Goal: Navigation & Orientation: Find specific page/section

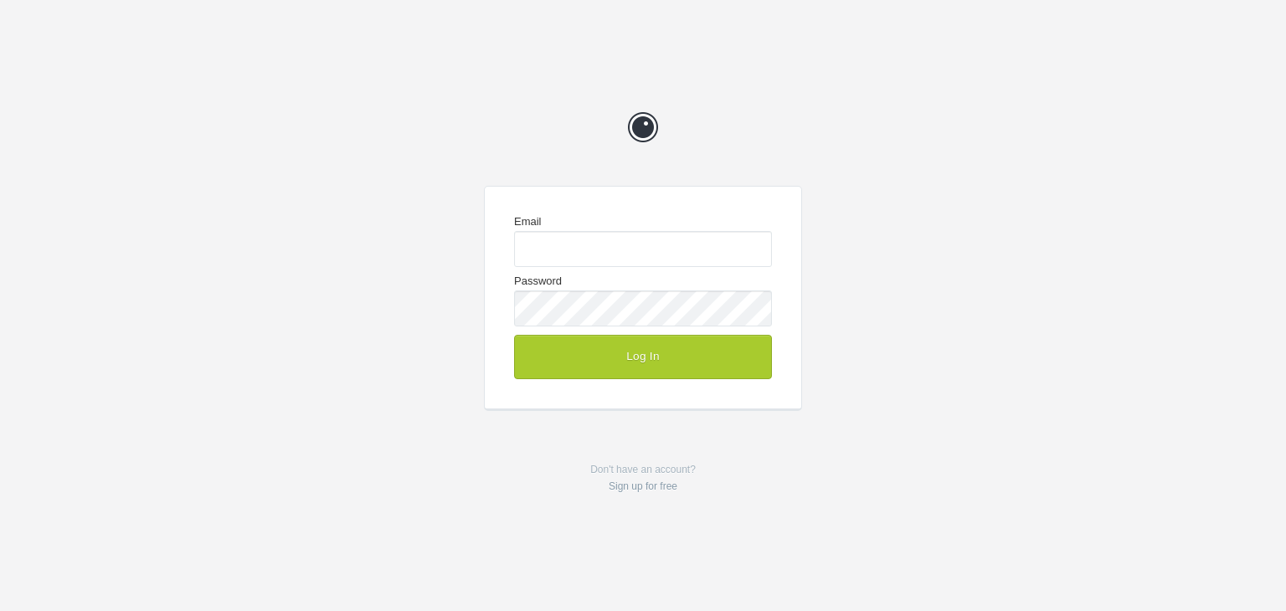
type input "[EMAIL_ADDRESS][DOMAIN_NAME]"
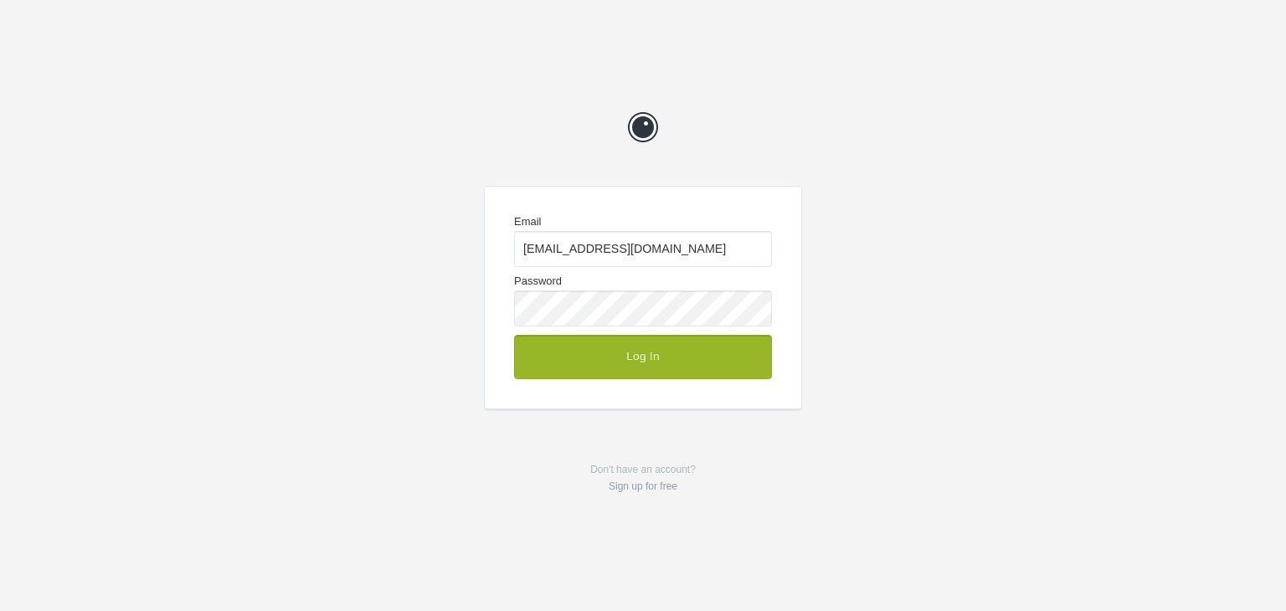
click at [664, 346] on button "Log In" at bounding box center [643, 357] width 258 height 44
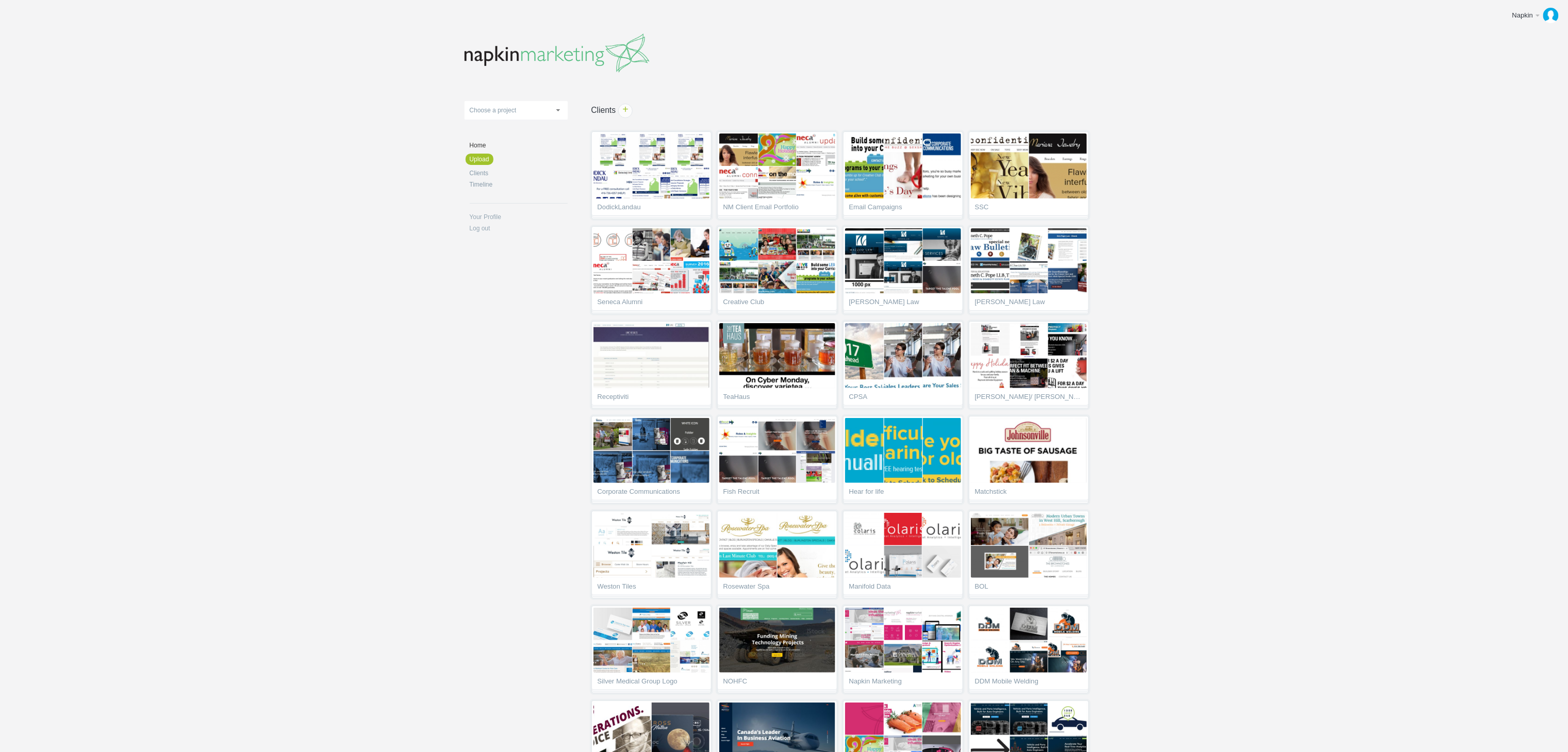
click at [534, 114] on link "Choose a project" at bounding box center [516, 110] width 103 height 18
click at [436, 397] on body "Napkin Edit profile Log out Upload 11-1 & 11-2 2016 eNews Redesign 2021 Templat…" at bounding box center [784, 376] width 1568 height 752
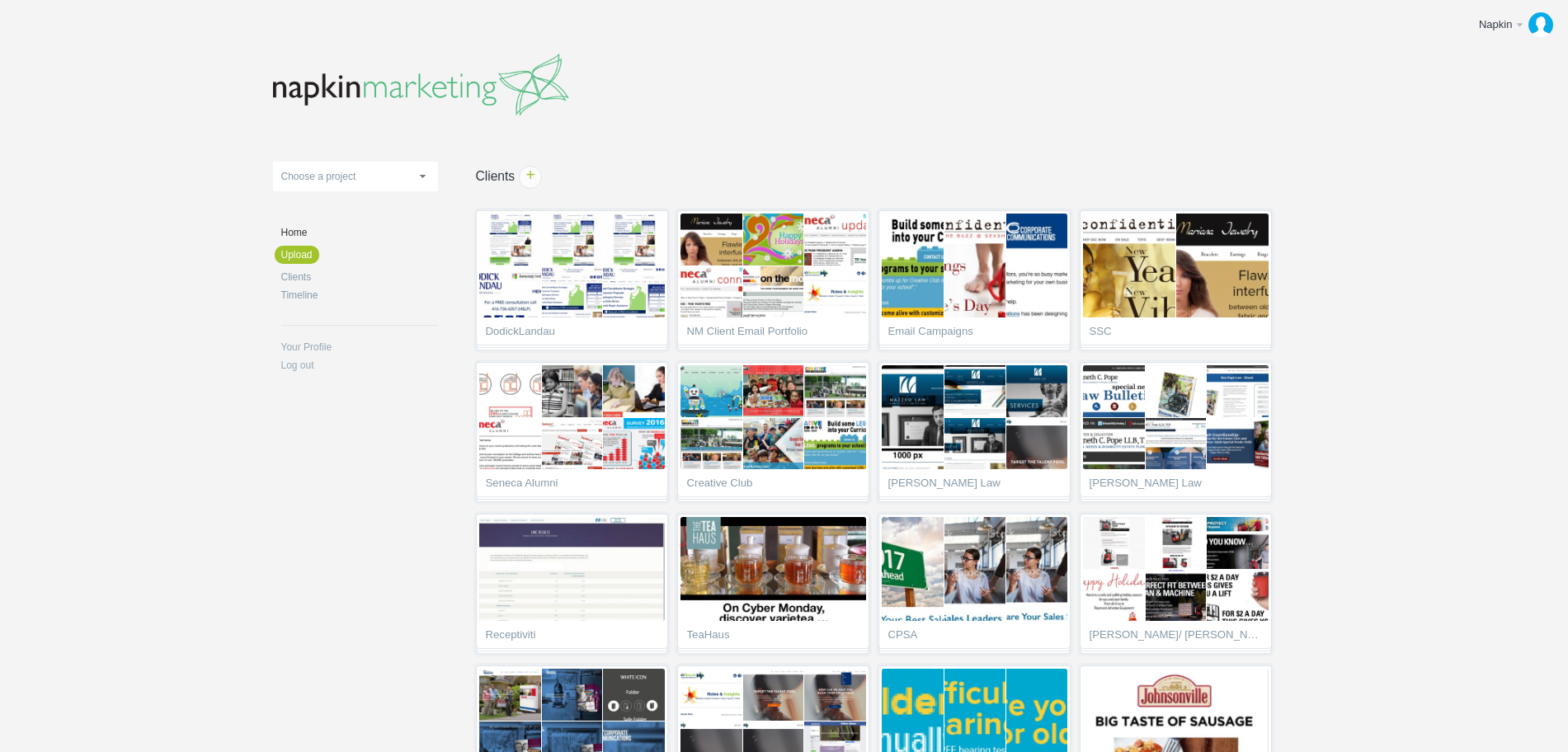
scroll to position [15451, 0]
drag, startPoint x: 2440, startPoint y: 0, endPoint x: 253, endPoint y: 426, distance: 2228.1
click at [253, 424] on body "Napkin Edit profile Log out Upload 11-1 & 11-2 2016 eNews Redesign 2021 Templat…" at bounding box center [784, 376] width 1568 height 752
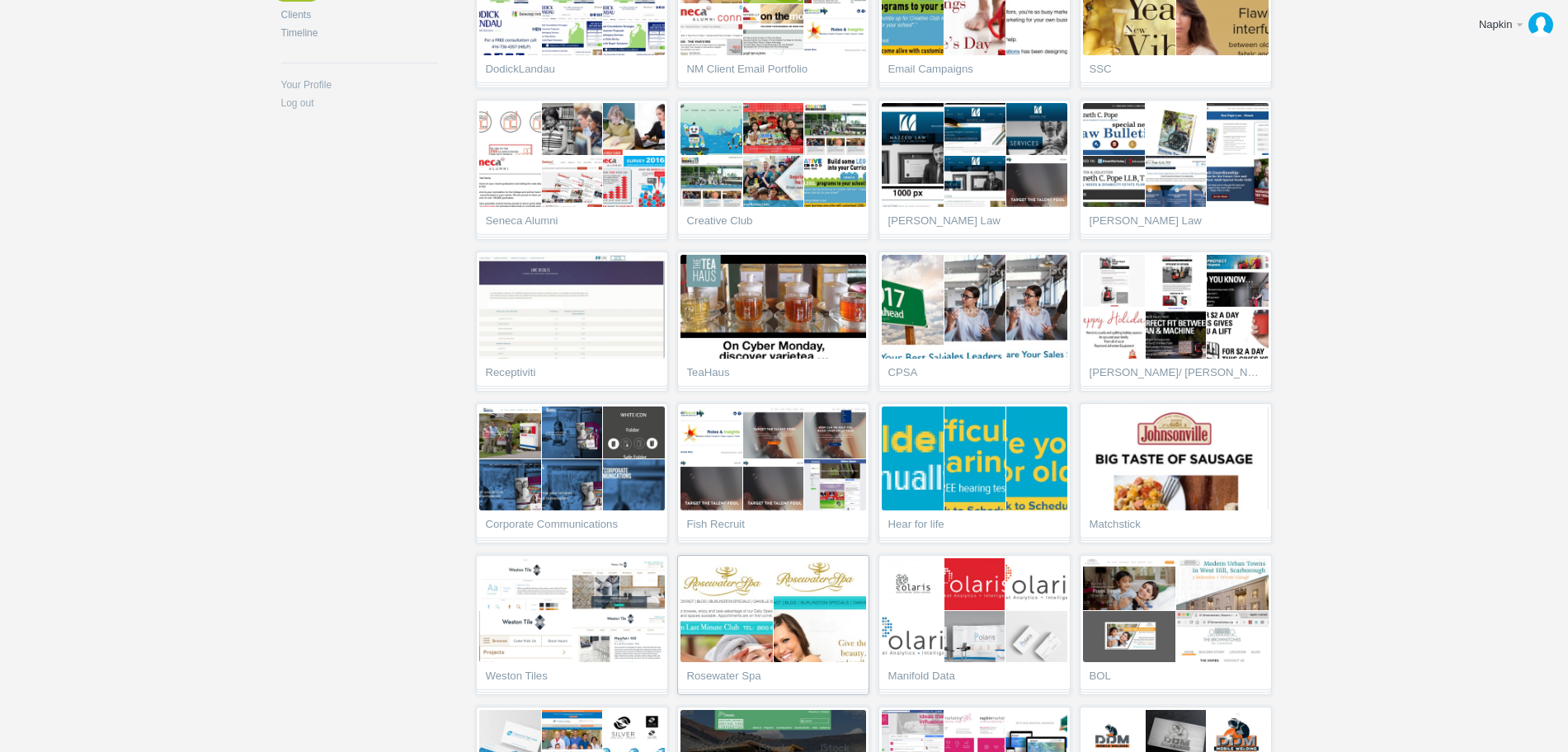
scroll to position [515, 0]
